Goal: Information Seeking & Learning: Learn about a topic

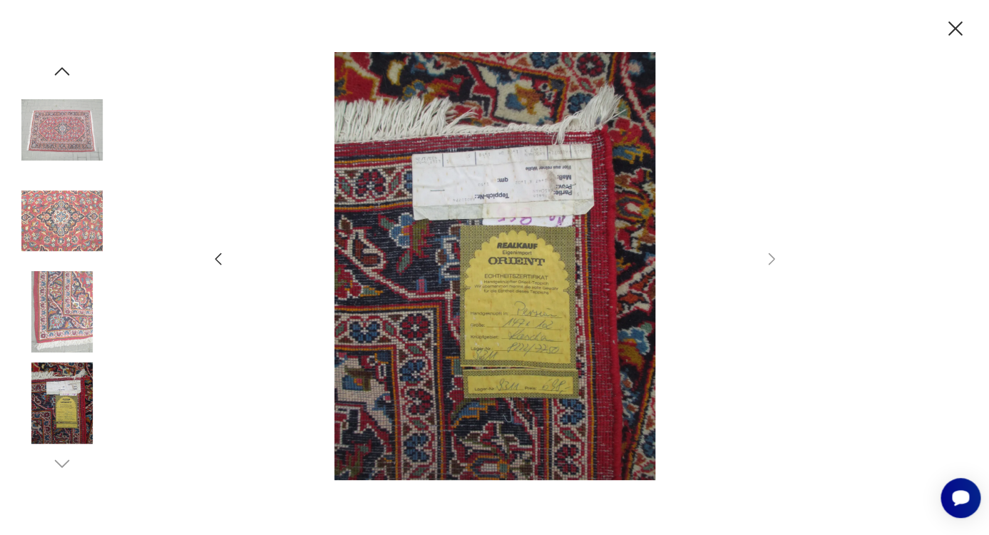
click at [63, 305] on img at bounding box center [61, 311] width 81 height 81
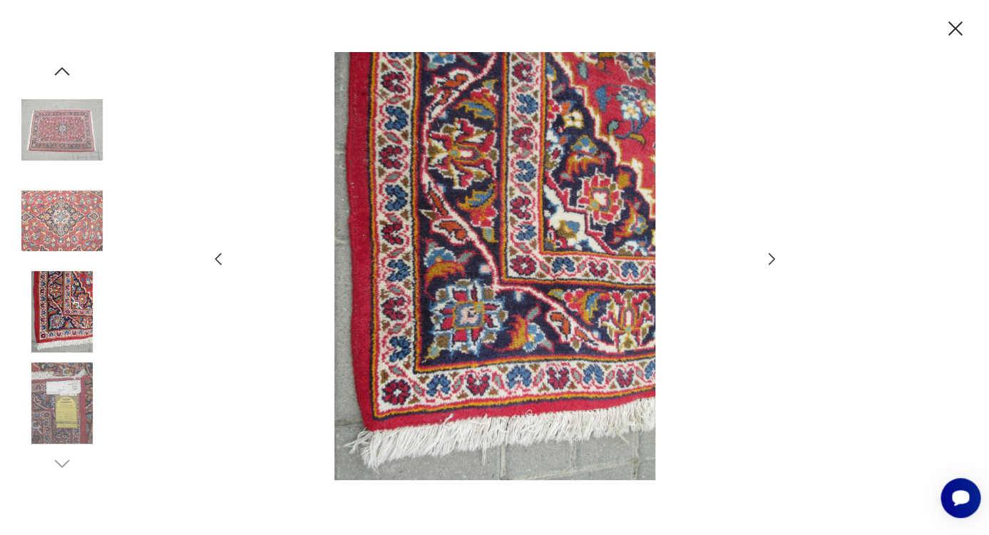
click at [770, 257] on icon "button" at bounding box center [771, 258] width 17 height 17
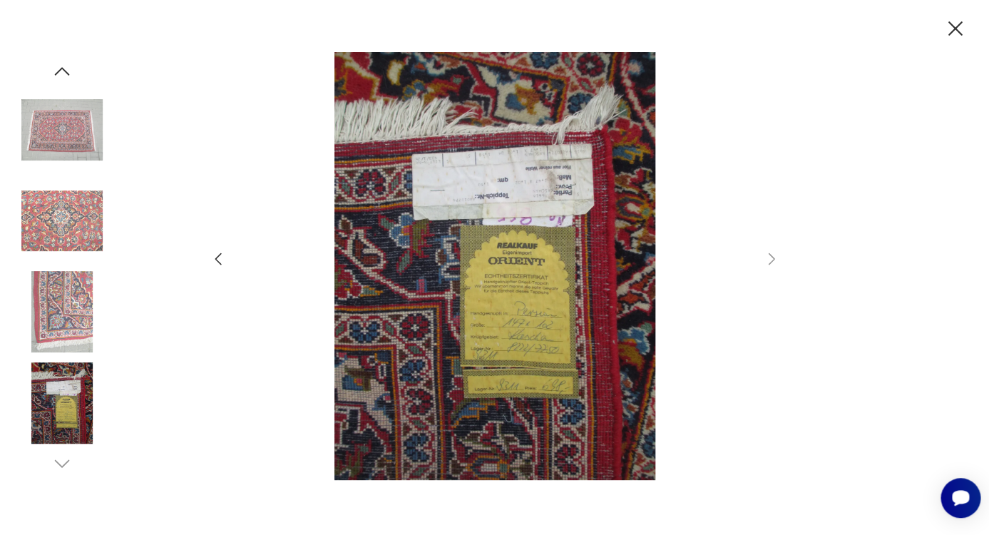
click at [215, 258] on icon "button" at bounding box center [218, 258] width 17 height 17
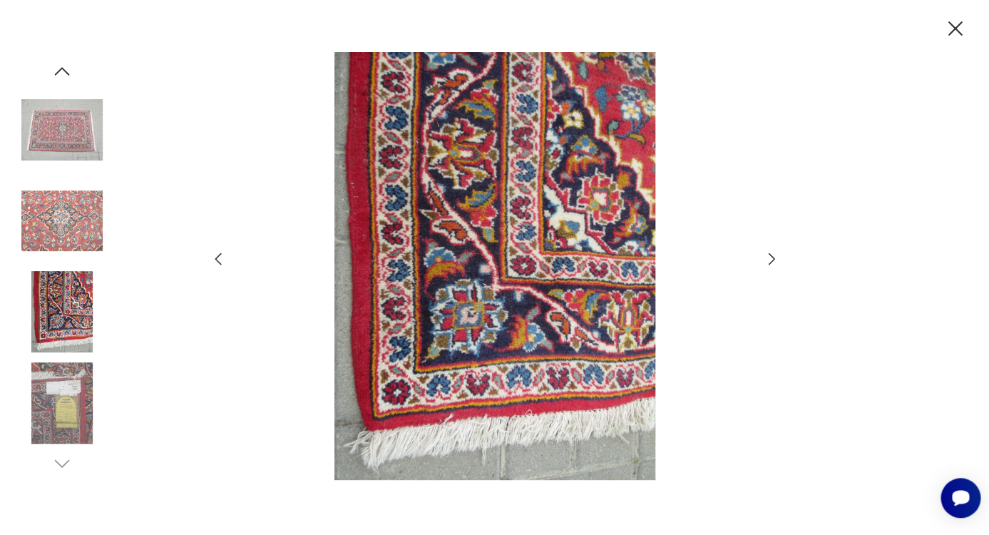
click at [218, 260] on icon "button" at bounding box center [218, 258] width 17 height 17
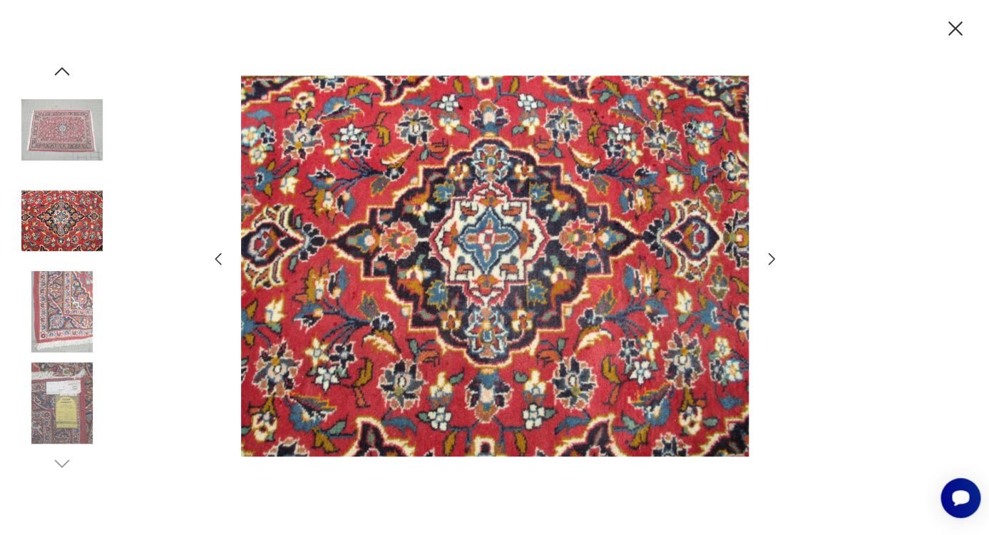
click at [221, 261] on icon "button" at bounding box center [218, 258] width 17 height 17
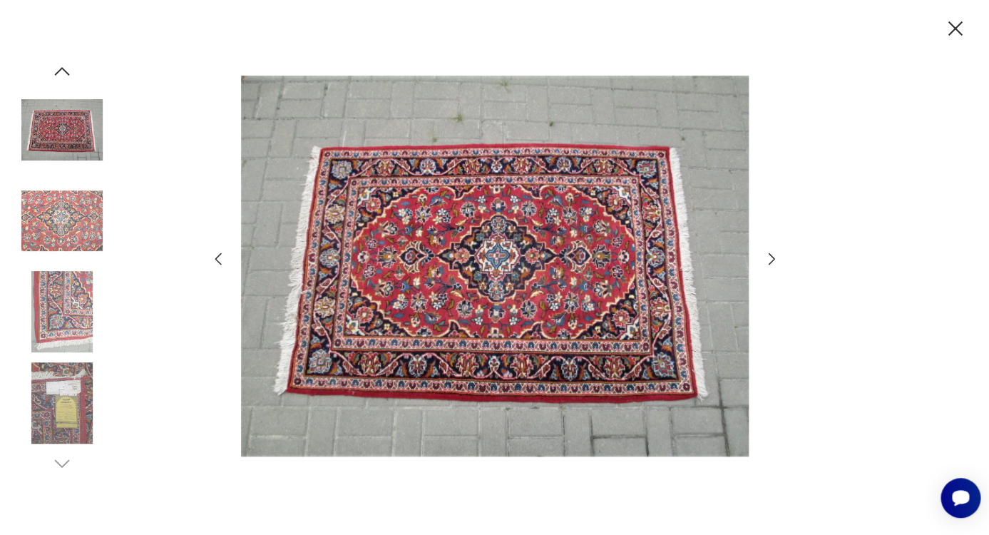
click at [953, 34] on icon "button" at bounding box center [955, 28] width 25 height 25
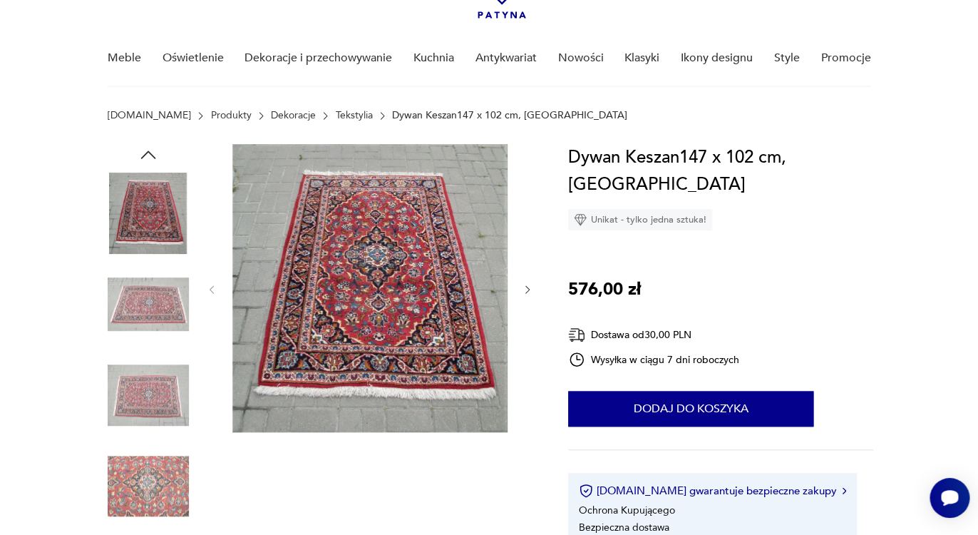
scroll to position [103, 0]
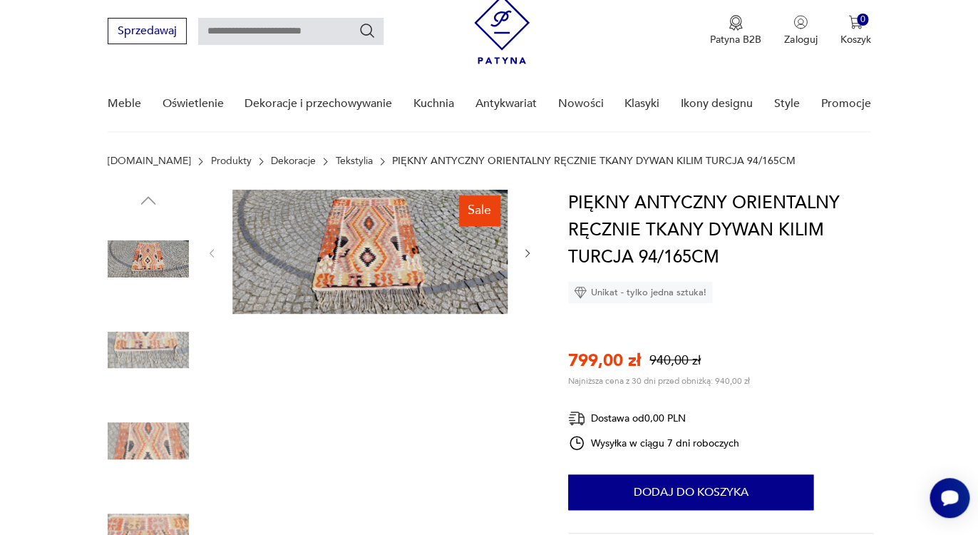
click at [363, 256] on img at bounding box center [369, 252] width 275 height 124
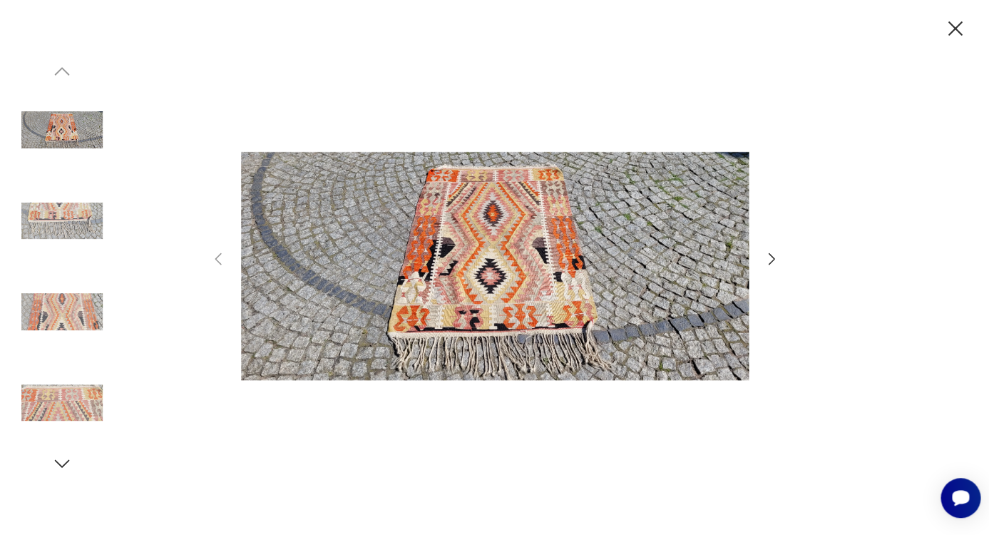
click at [764, 255] on icon "button" at bounding box center [771, 258] width 17 height 17
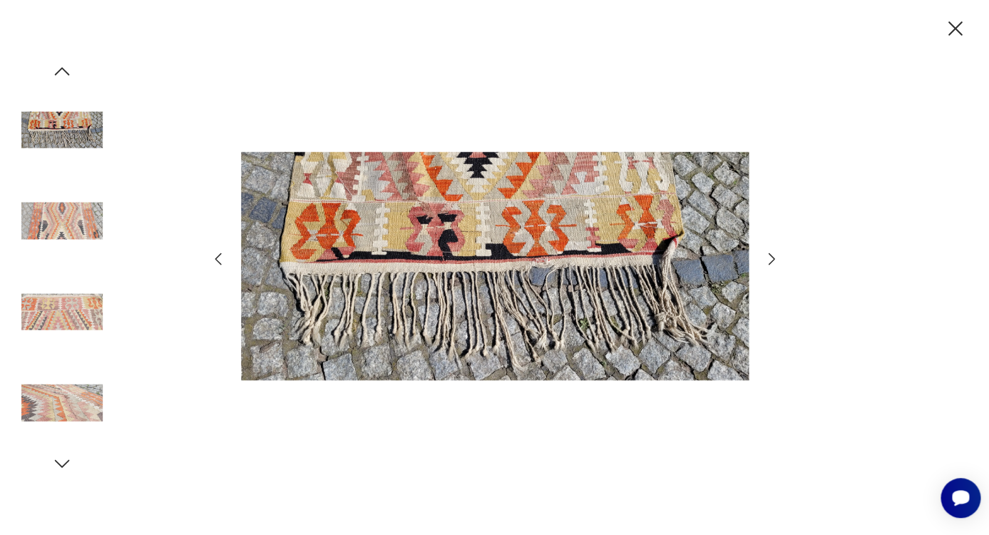
click at [768, 257] on icon "button" at bounding box center [771, 258] width 17 height 17
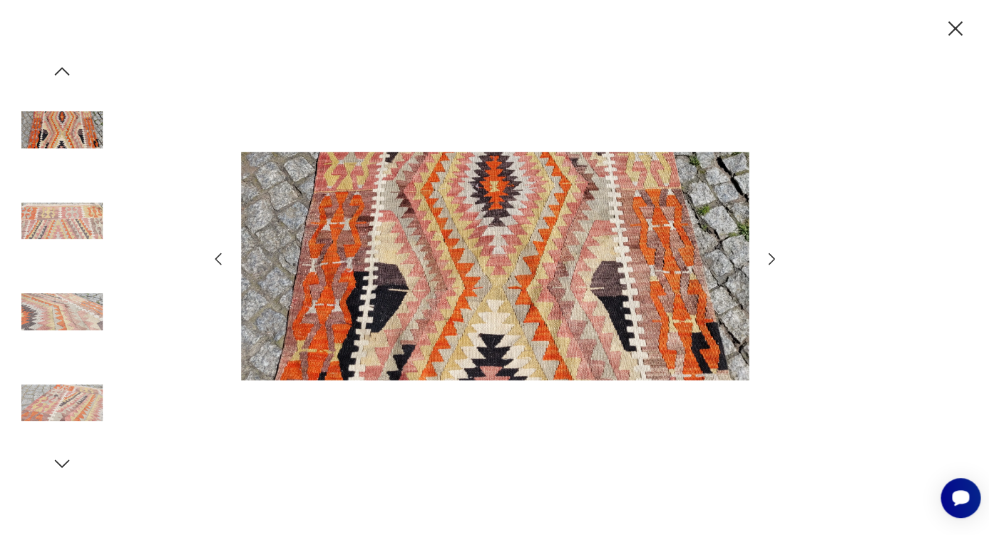
click at [770, 257] on icon "button" at bounding box center [771, 258] width 17 height 17
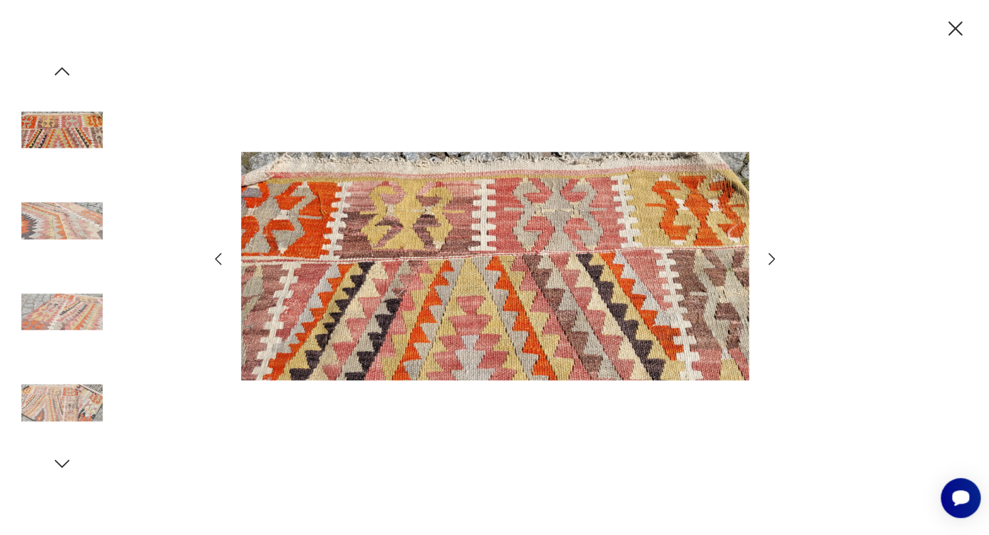
click at [770, 257] on icon "button" at bounding box center [771, 258] width 17 height 17
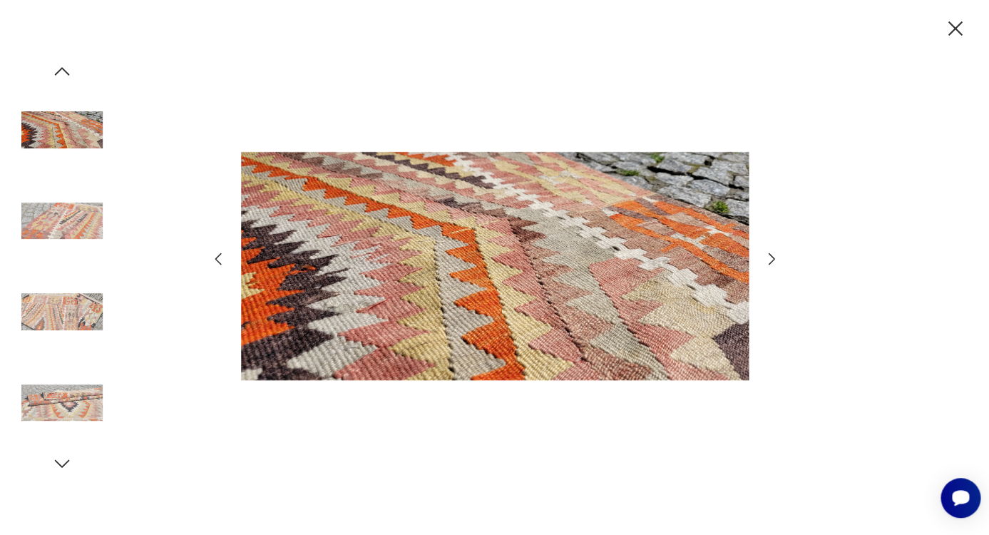
click at [772, 258] on icon "button" at bounding box center [771, 258] width 17 height 17
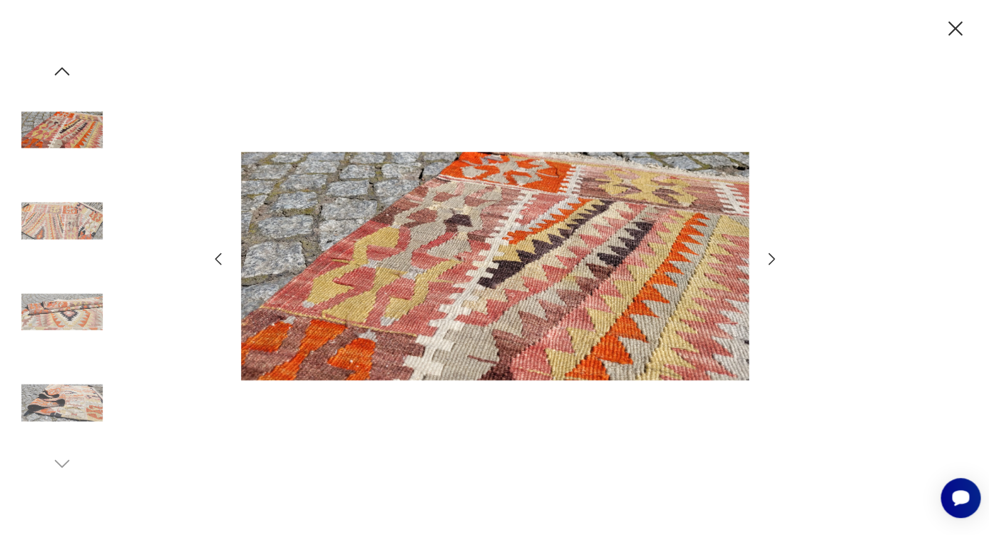
click at [772, 258] on icon "button" at bounding box center [771, 258] width 17 height 17
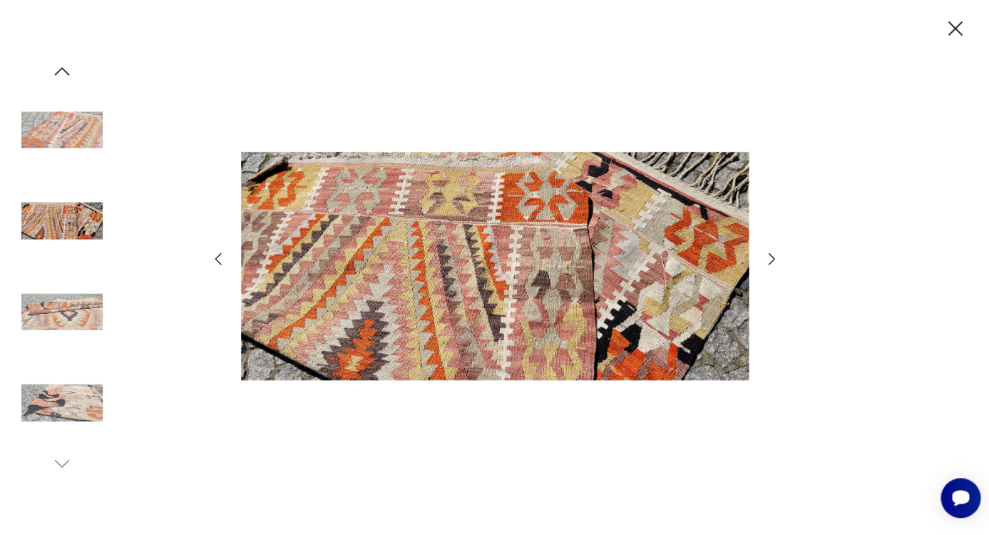
click at [773, 257] on icon "button" at bounding box center [771, 258] width 17 height 17
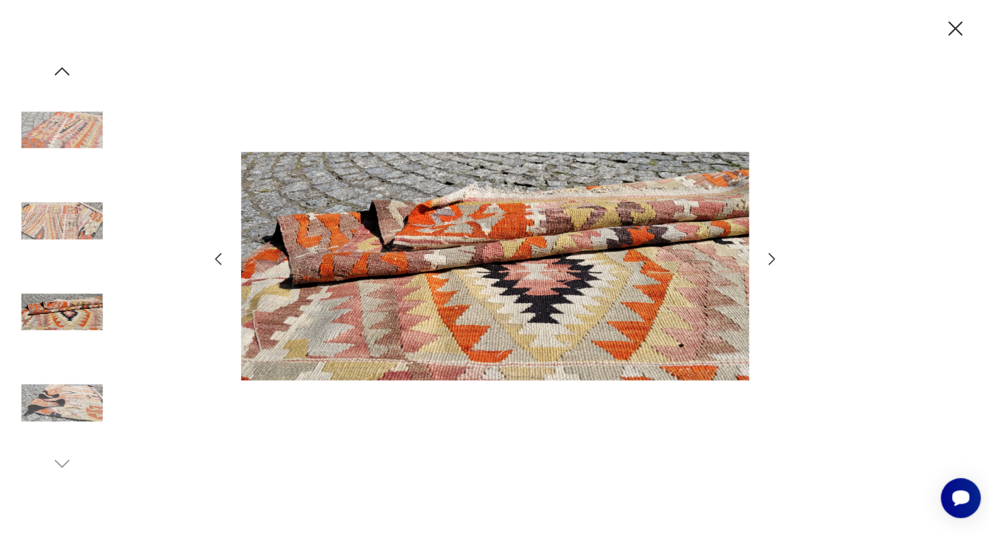
click at [775, 252] on icon "button" at bounding box center [771, 258] width 17 height 17
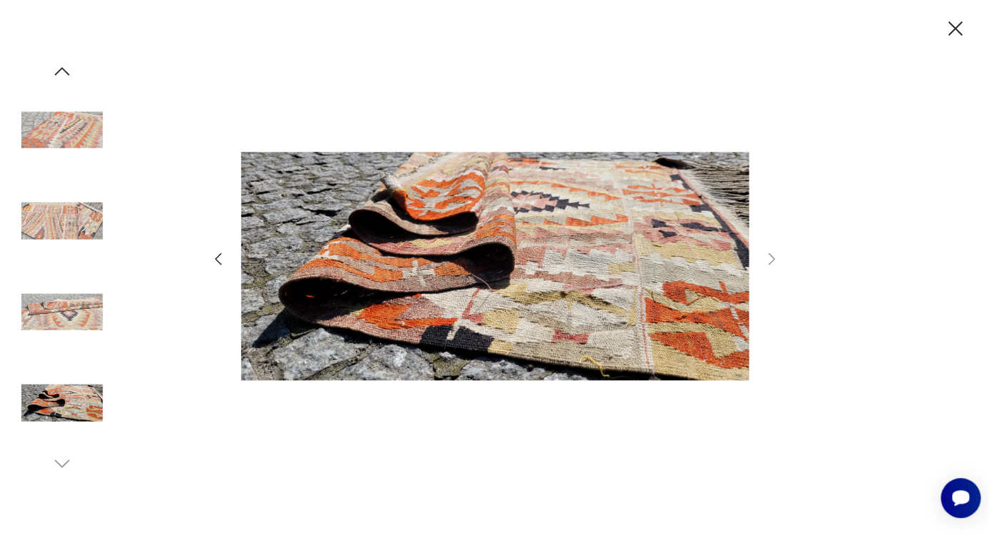
click at [960, 28] on icon "button" at bounding box center [955, 28] width 25 height 25
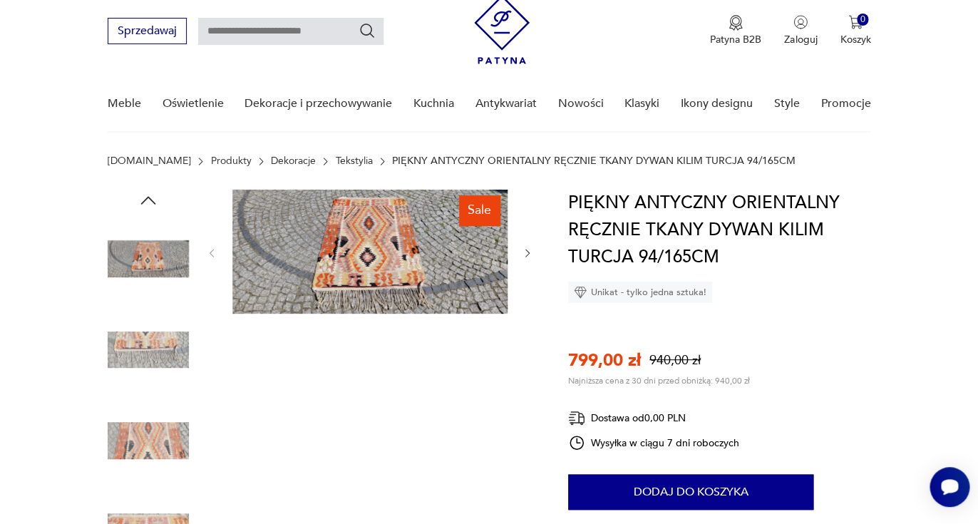
scroll to position [57, 0]
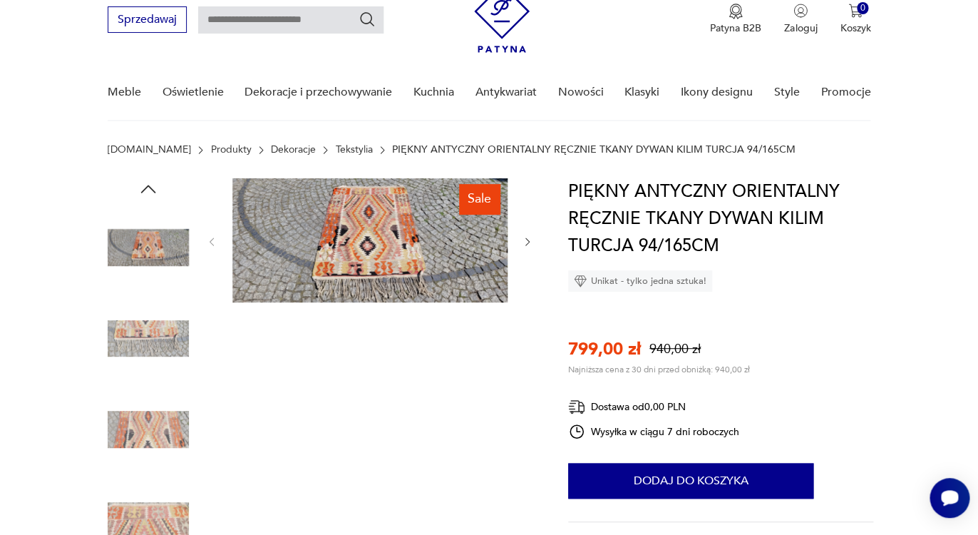
click at [135, 342] on img at bounding box center [148, 338] width 81 height 81
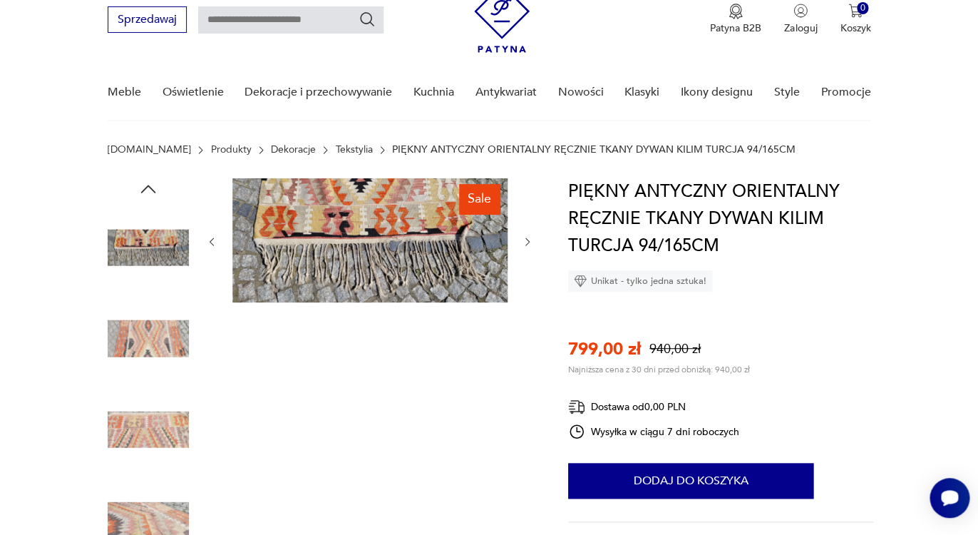
click at [387, 244] on img at bounding box center [369, 240] width 275 height 124
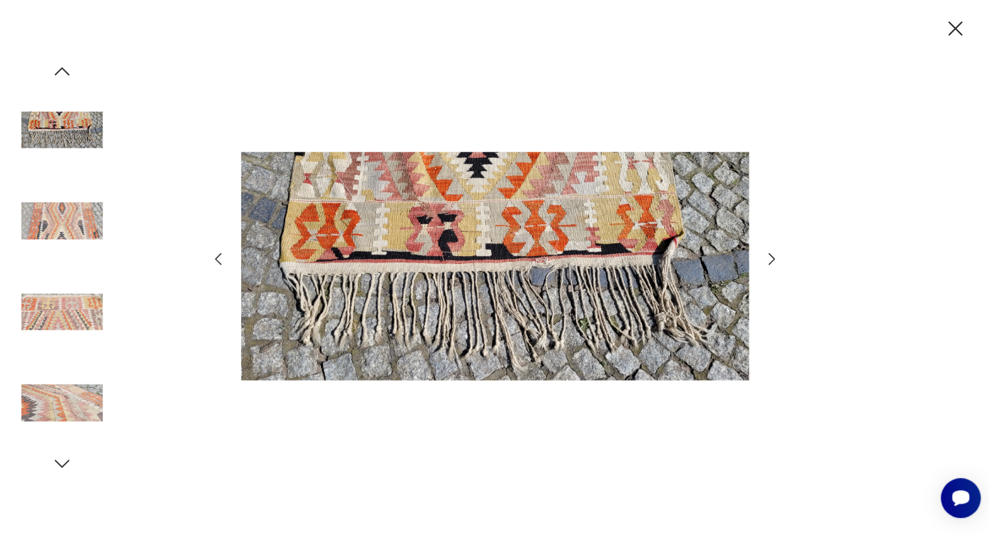
click at [762, 262] on div at bounding box center [495, 267] width 571 height 431
click at [770, 260] on icon "button" at bounding box center [771, 258] width 17 height 17
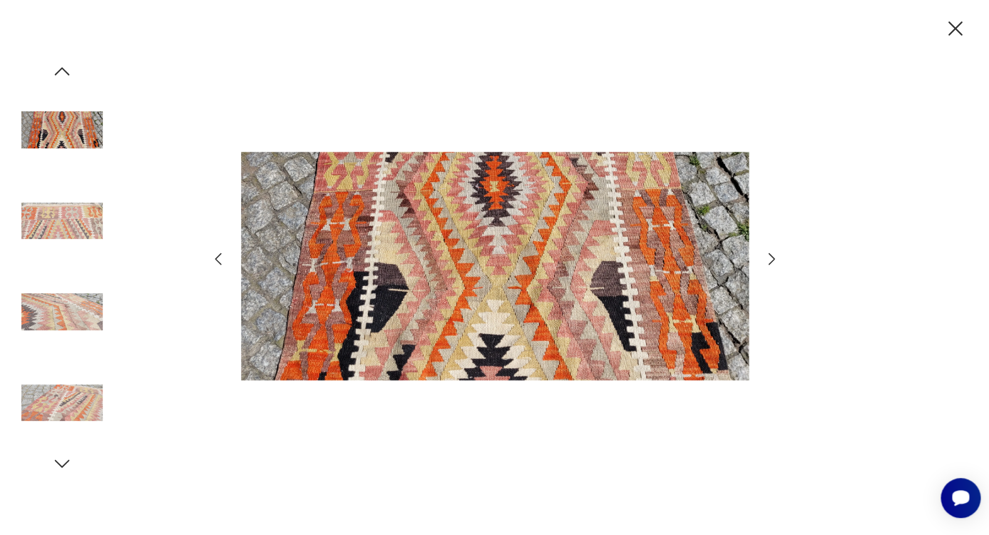
click at [770, 260] on icon "button" at bounding box center [771, 258] width 17 height 17
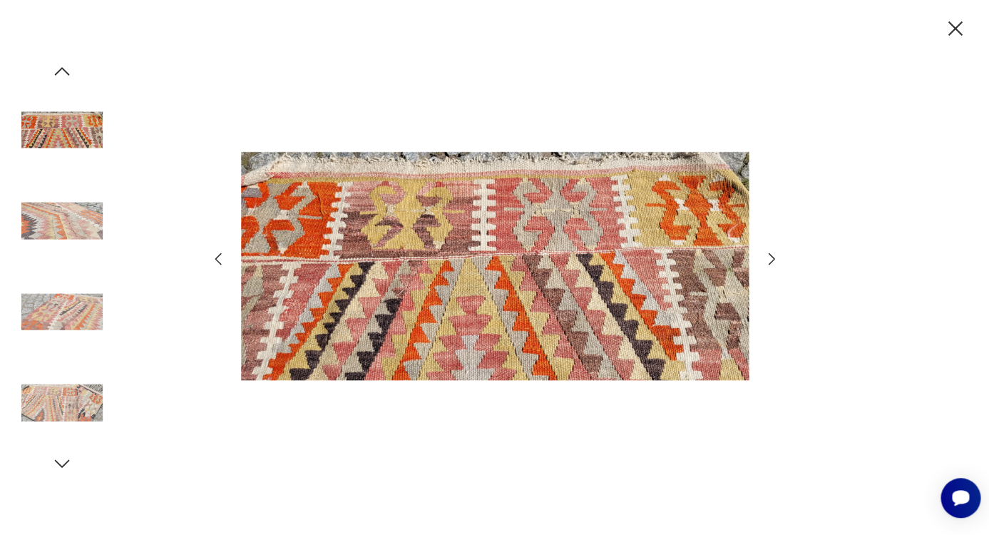
click at [770, 260] on icon "button" at bounding box center [771, 258] width 17 height 17
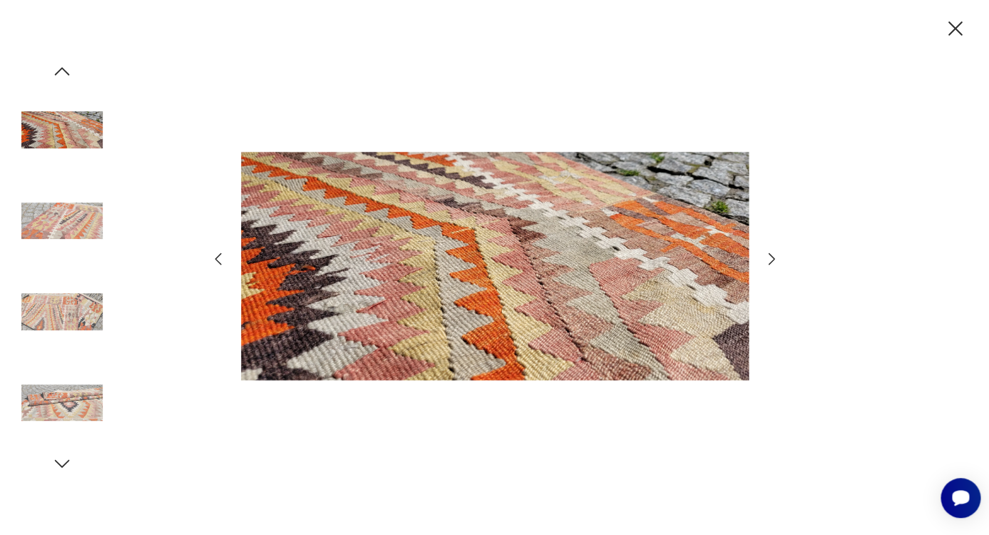
click at [770, 260] on icon "button" at bounding box center [771, 258] width 17 height 17
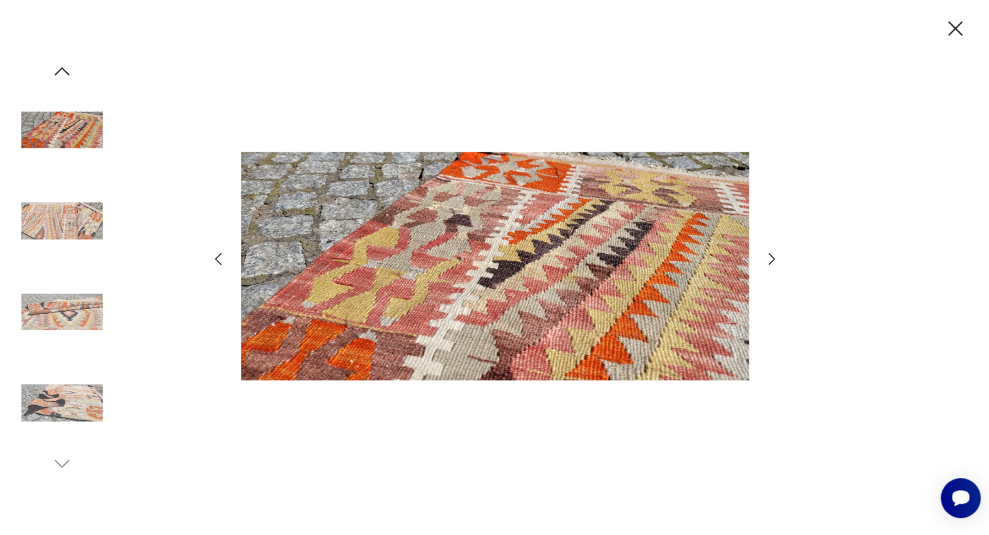
click at [949, 34] on icon "button" at bounding box center [956, 28] width 14 height 14
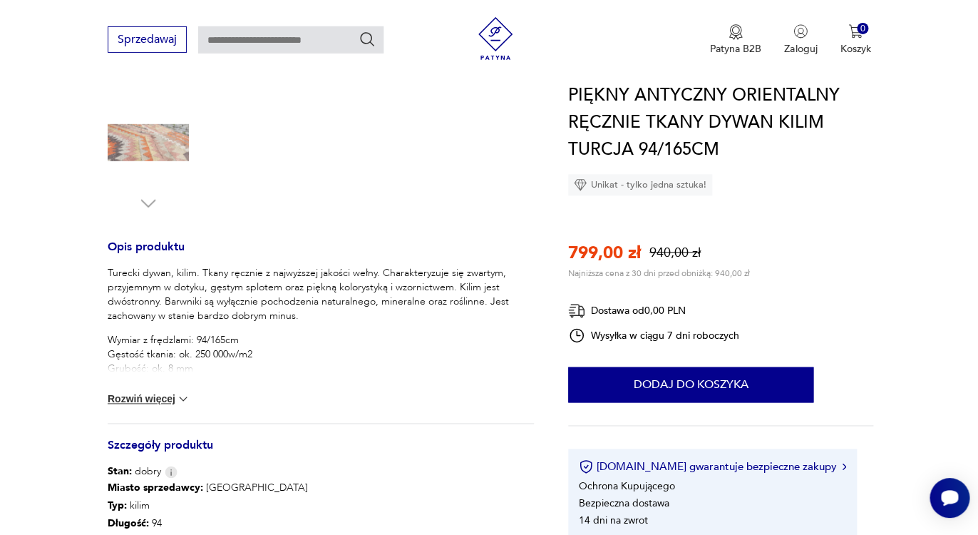
scroll to position [445, 0]
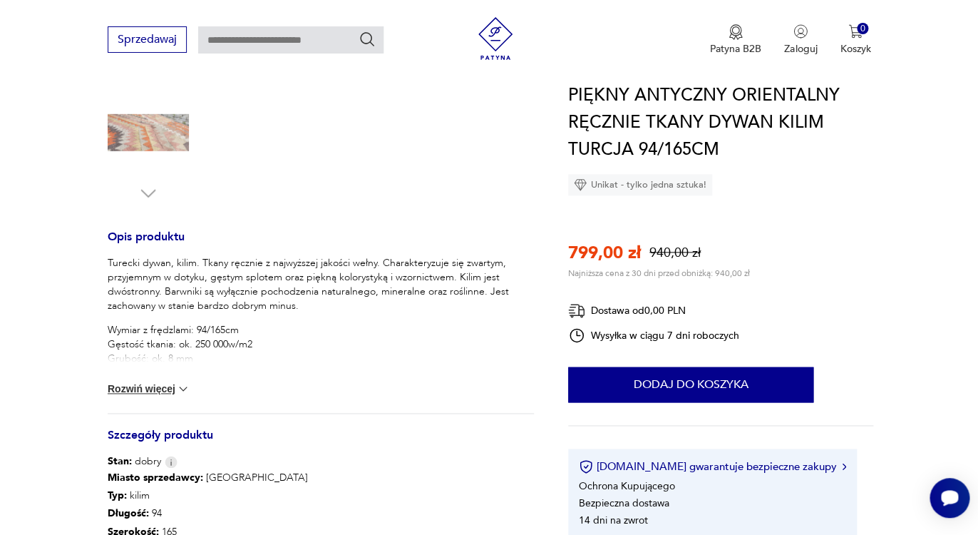
click at [171, 389] on button "Rozwiń więcej" at bounding box center [149, 389] width 83 height 14
